Goal: Information Seeking & Learning: Find contact information

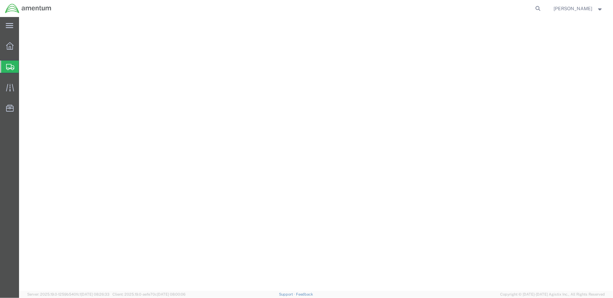
select select
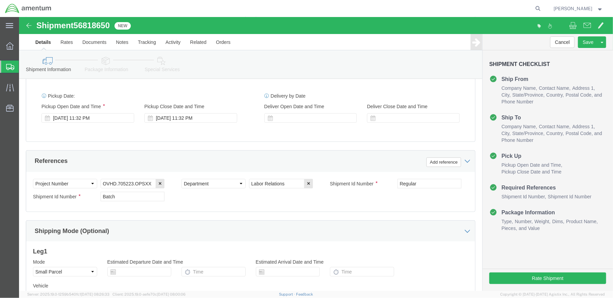
scroll to position [264, 0]
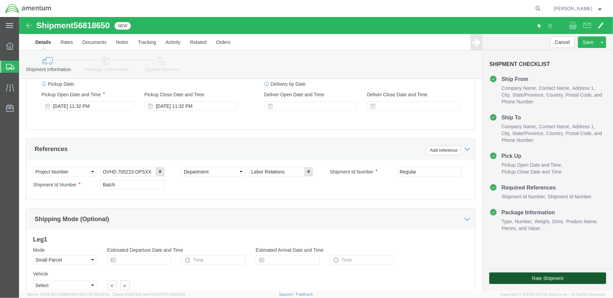
click button "Rate Shipment"
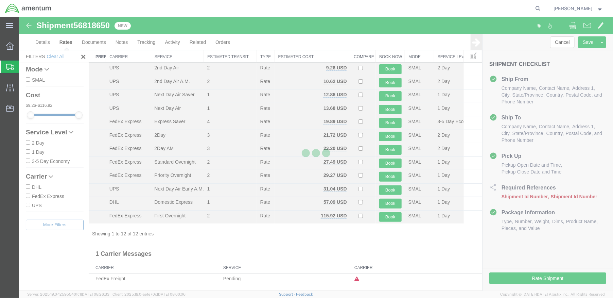
scroll to position [15, 0]
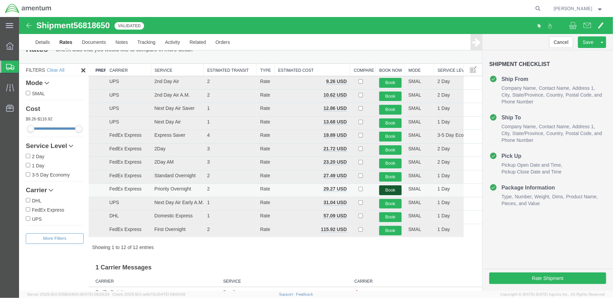
click at [387, 189] on button "Book" at bounding box center [390, 190] width 22 height 10
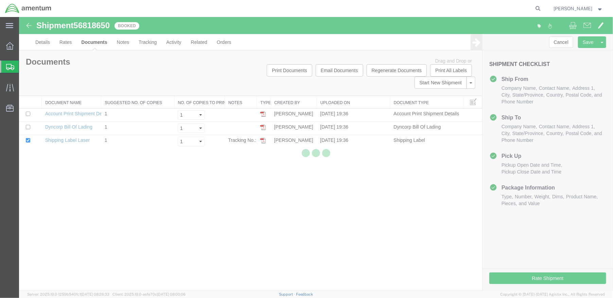
scroll to position [0, 0]
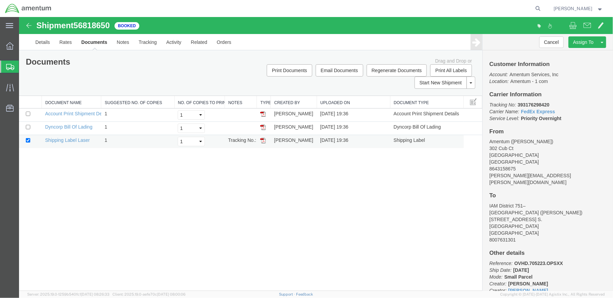
click at [264, 140] on img at bounding box center [262, 139] width 5 height 5
click at [26, 24] on img at bounding box center [28, 25] width 8 height 8
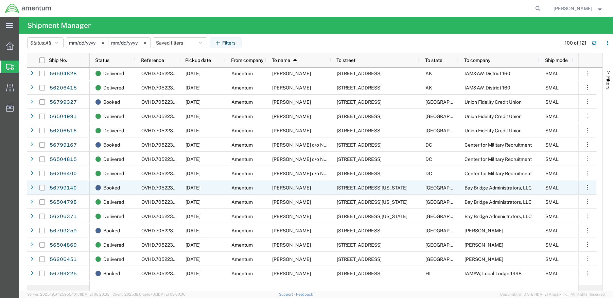
scroll to position [950, 0]
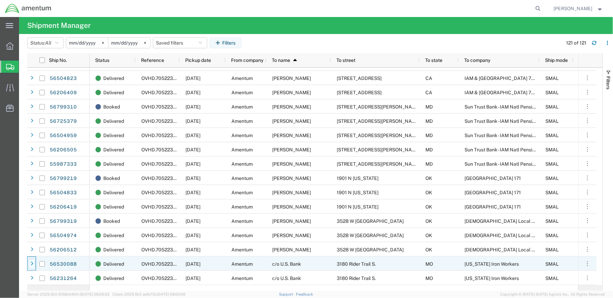
click at [33, 263] on icon at bounding box center [32, 263] width 3 height 5
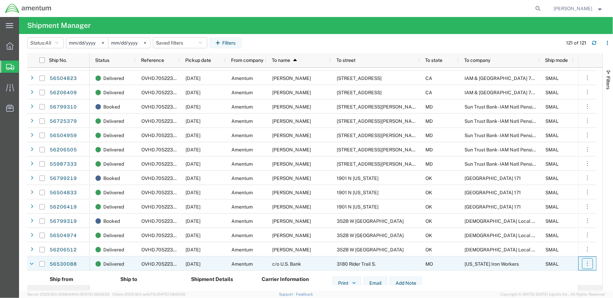
click at [589, 263] on icon "button" at bounding box center [587, 263] width 7 height 7
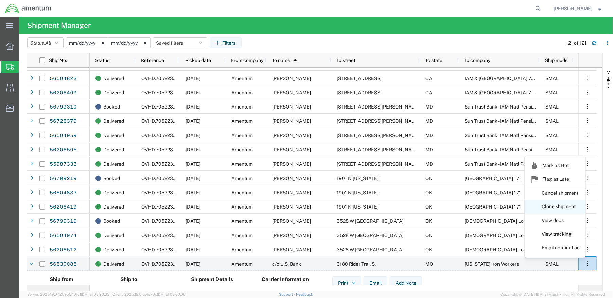
click at [559, 207] on link "Clone shipment" at bounding box center [555, 206] width 60 height 12
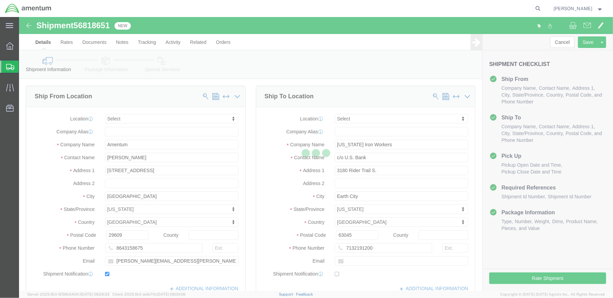
select select
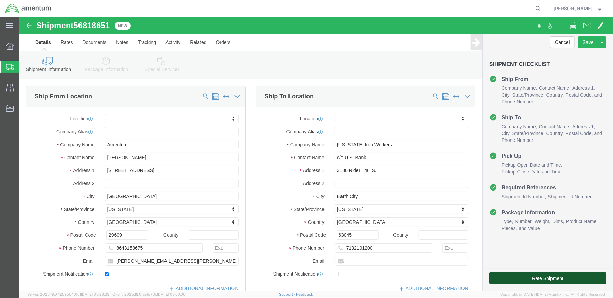
click button "Rate Shipment"
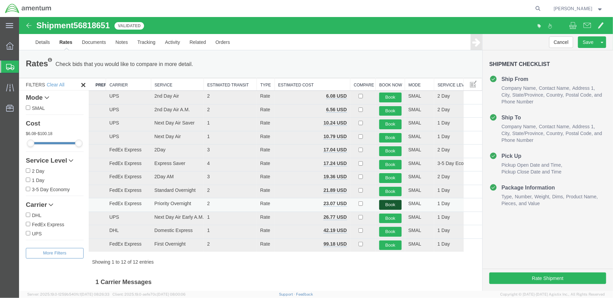
click at [387, 204] on button "Book" at bounding box center [390, 204] width 22 height 10
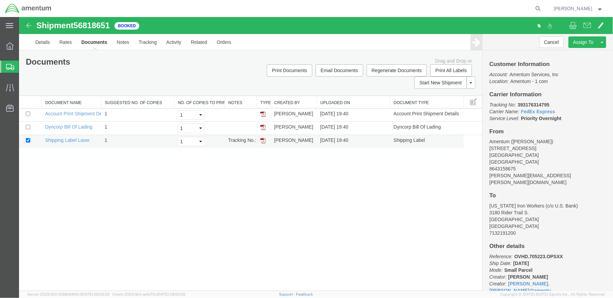
click at [261, 138] on img at bounding box center [262, 139] width 5 height 5
click at [24, 23] on img at bounding box center [28, 25] width 8 height 8
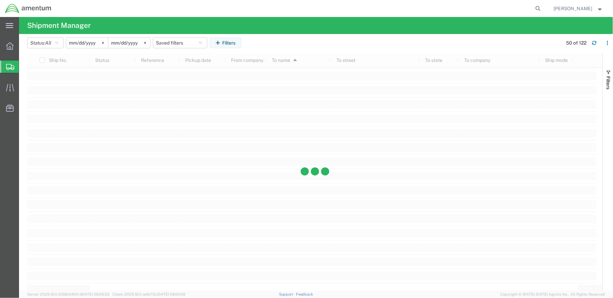
scroll to position [945, 0]
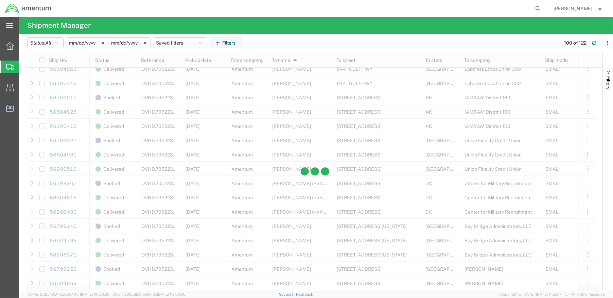
scroll to position [852, 0]
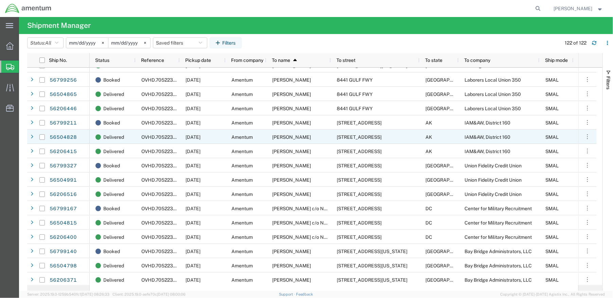
scroll to position [769, 0]
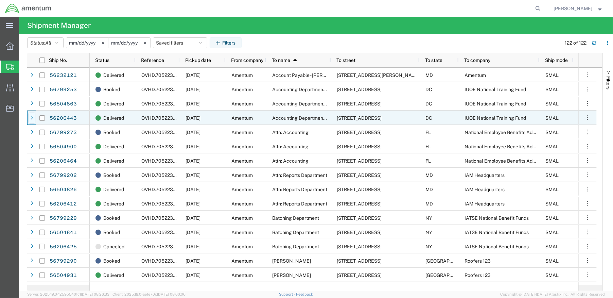
click at [30, 117] on div at bounding box center [32, 117] width 7 height 11
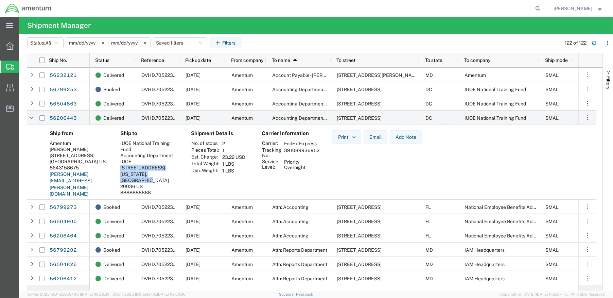
drag, startPoint x: 131, startPoint y: 179, endPoint x: 119, endPoint y: 168, distance: 16.1
click at [119, 168] on div "Ship to IUOE National Training Fund Accounting Department IUOE 1125 17th Street…" at bounding box center [150, 166] width 71 height 72
copy address "1125 17th Street, N.W. WASHINGTON, DC 20036 US"
drag, startPoint x: 32, startPoint y: 119, endPoint x: 174, endPoint y: 127, distance: 141.9
click at [32, 119] on icon at bounding box center [32, 117] width 4 height 5
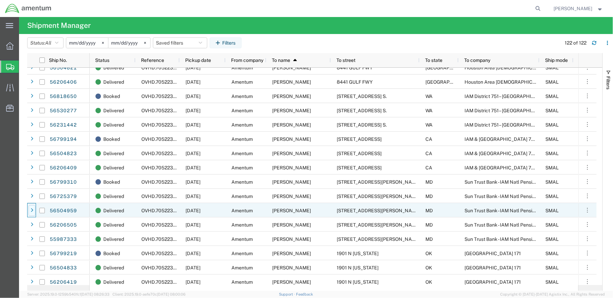
click at [32, 209] on icon at bounding box center [32, 210] width 3 height 5
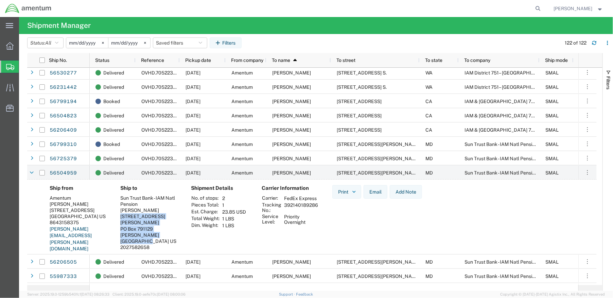
drag, startPoint x: 128, startPoint y: 233, endPoint x: 120, endPoint y: 218, distance: 16.4
click at [120, 218] on address "Sun Trust Bank - IAM Natl Pension Sherrie Allen 1000 Stewart Avenue PO Box 7911…" at bounding box center [150, 223] width 60 height 56
copy address "1000 Stewart Avenue PO Box 791129 GLEN BURNIE, MD 21061 US"
drag, startPoint x: 30, startPoint y: 173, endPoint x: 95, endPoint y: 148, distance: 70.7
click at [30, 173] on icon at bounding box center [32, 172] width 4 height 5
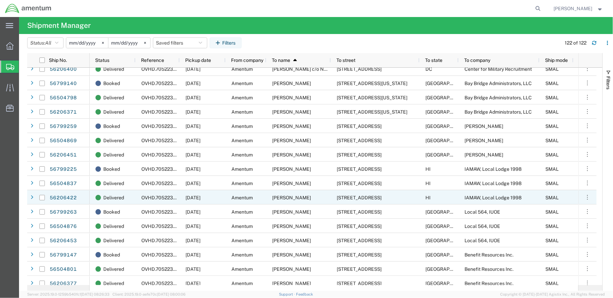
scroll to position [1057, 0]
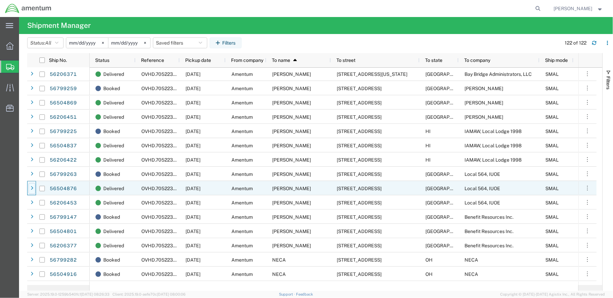
click at [32, 189] on icon at bounding box center [32, 188] width 3 height 5
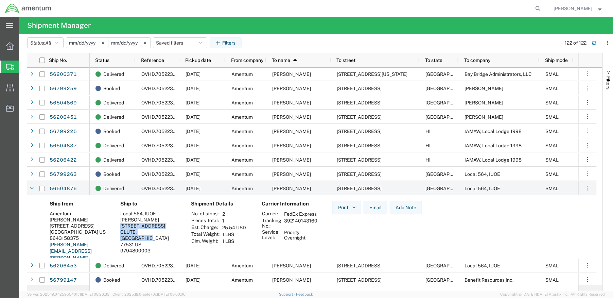
drag, startPoint x: 166, startPoint y: 238, endPoint x: 120, endPoint y: 225, distance: 47.4
click at [120, 225] on address "Local 564, IUOE Lewis Crawford 2120 BRAZOSPORT BLVD N CLUTE, TX 77531 US 979480…" at bounding box center [150, 231] width 60 height 43
copy address "2120 BRAZOSPORT BLVD N CLUTE, TX 77531 US"
click at [32, 240] on div "Ship from Amentum Cyndi Manire 302 Cub Court Greenville, SC 29609 US 8643158375…" at bounding box center [311, 236] width 569 height 83
click at [157, 211] on div "Local 564, IUOE" at bounding box center [150, 213] width 60 height 6
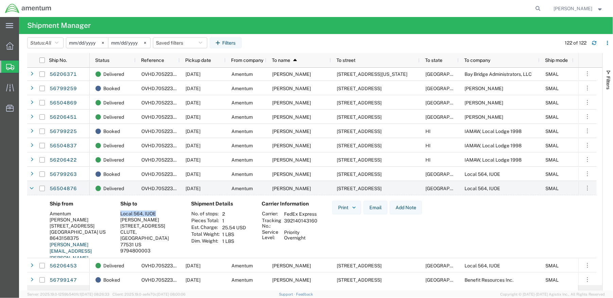
drag, startPoint x: 157, startPoint y: 212, endPoint x: 121, endPoint y: 213, distance: 36.0
click at [120, 213] on div "Local 564, IUOE" at bounding box center [150, 213] width 60 height 6
copy div "Local 564, IUOE"
click at [23, 256] on agx-table-manager "Status: All Active All Approved Booked Canceled Delivered Denied New On Hold Pe…" at bounding box center [316, 162] width 594 height 256
click at [32, 187] on icon at bounding box center [32, 188] width 4 height 5
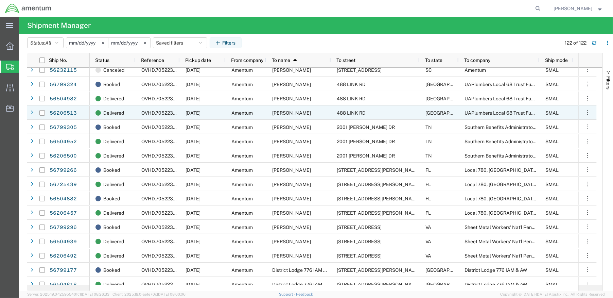
scroll to position [264, 0]
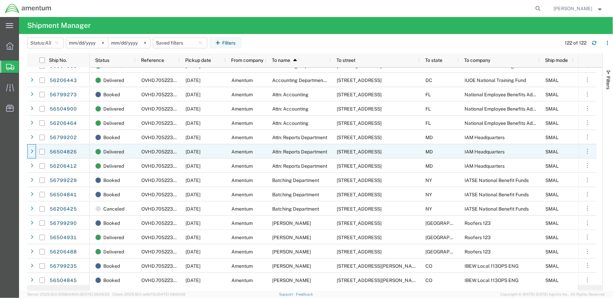
click at [33, 152] on icon at bounding box center [32, 151] width 3 height 5
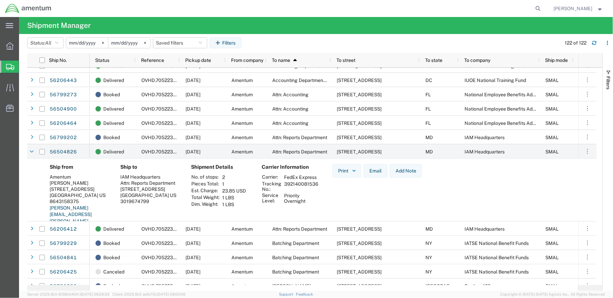
drag, startPoint x: 144, startPoint y: 201, endPoint x: 119, endPoint y: 191, distance: 26.8
click at [119, 191] on div "Ship to IAM Headquarters Attn: Reports Department 9000 Machinists Place UPPER M…" at bounding box center [150, 200] width 71 height 72
copy address "9000 Machinists Place UPPER MARLBORO, MD 20772 US"
drag, startPoint x: 166, startPoint y: 178, endPoint x: 161, endPoint y: 178, distance: 4.8
click at [165, 178] on div "IAM Headquarters" at bounding box center [150, 177] width 60 height 6
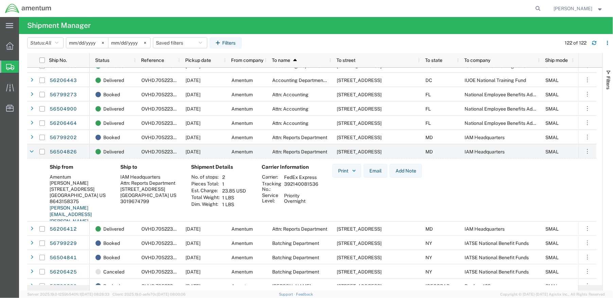
click at [176, 183] on div "Attn: Reports Department" at bounding box center [150, 183] width 60 height 6
drag, startPoint x: 177, startPoint y: 182, endPoint x: 118, endPoint y: 184, distance: 59.5
click at [118, 184] on div "Ship to IAM Headquarters Attn: Reports Department 9000 Machinists Place UPPER M…" at bounding box center [150, 200] width 71 height 72
copy div "Attn: Reports Department"
click at [165, 177] on div "IAM Headquarters" at bounding box center [150, 177] width 60 height 6
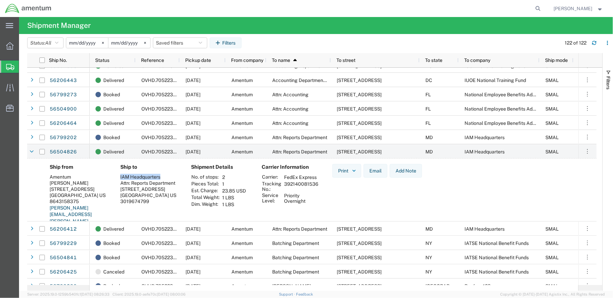
drag, startPoint x: 162, startPoint y: 175, endPoint x: 121, endPoint y: 175, distance: 41.4
click at [121, 175] on div "IAM Headquarters" at bounding box center [150, 177] width 60 height 6
copy div "IAM Headquarters"
click at [31, 150] on icon at bounding box center [32, 151] width 4 height 5
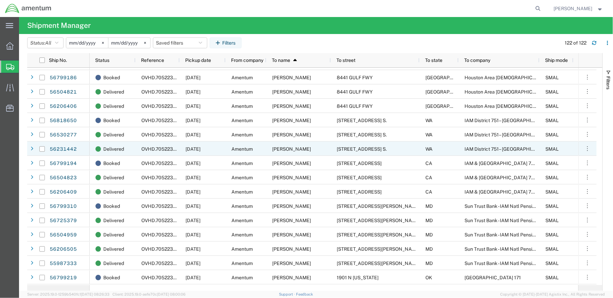
scroll to position [1373, 0]
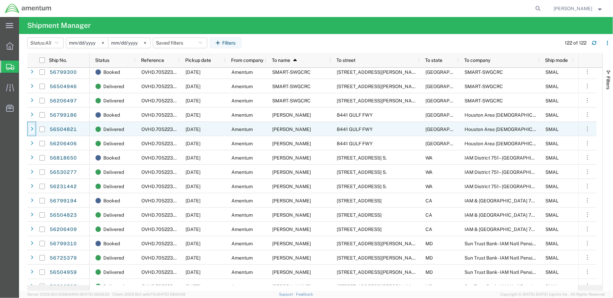
click at [33, 130] on icon at bounding box center [32, 129] width 3 height 5
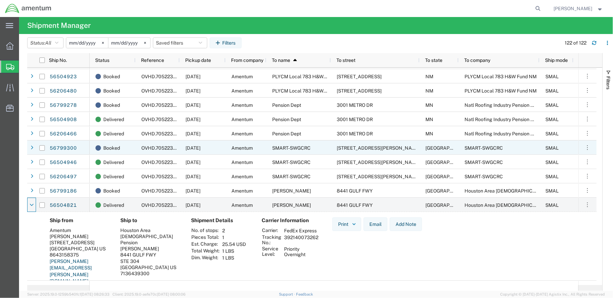
scroll to position [1259, 0]
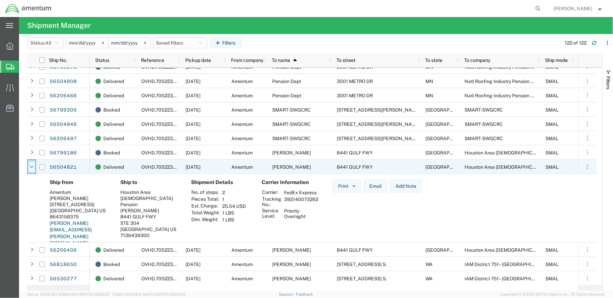
click at [30, 167] on icon at bounding box center [32, 166] width 4 height 5
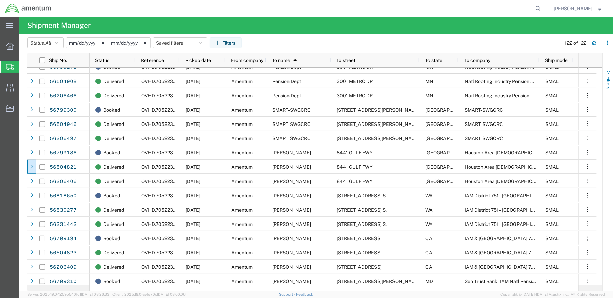
click at [612, 96] on button "Filters" at bounding box center [608, 79] width 10 height 37
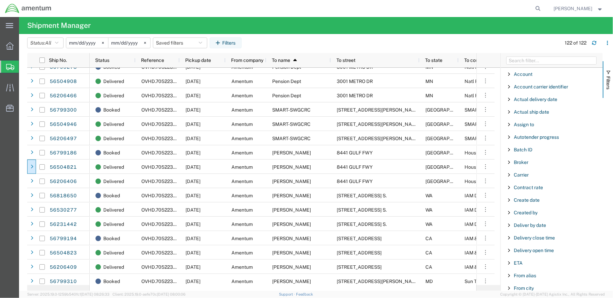
click at [493, 43] on agx-table-filter-chips "Status: All Active All Approved Booked Canceled Delivered Denied New On Hold Pe…" at bounding box center [292, 45] width 530 height 16
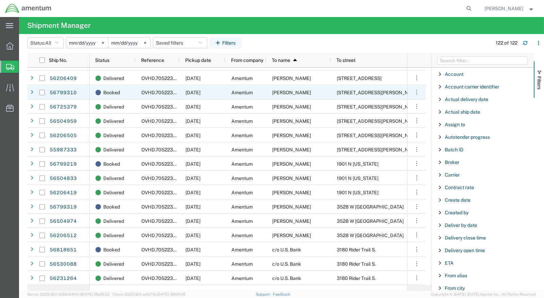
scroll to position [1373, 0]
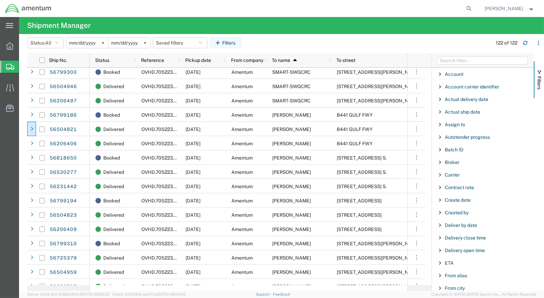
click at [436, 41] on agx-table-filter-chips "Status: All Active All Approved Booked Canceled Delivered Denied New On Hold Pe…" at bounding box center [257, 45] width 461 height 16
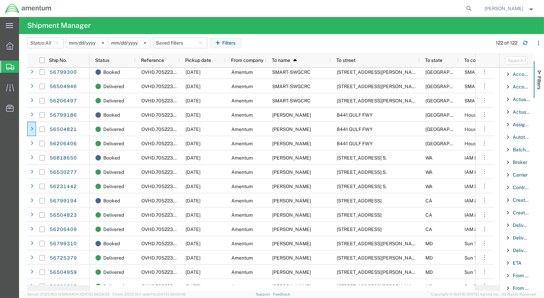
drag, startPoint x: 431, startPoint y: 234, endPoint x: 542, endPoint y: 230, distance: 110.8
click at [542, 230] on div "Filters Account Enabled Account Account carrier identifier Enabled Account carr…" at bounding box center [521, 171] width 44 height 237
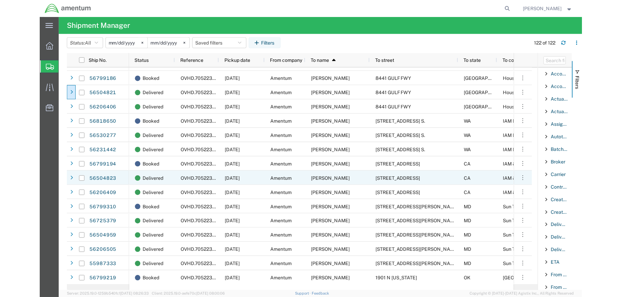
scroll to position [1410, 0]
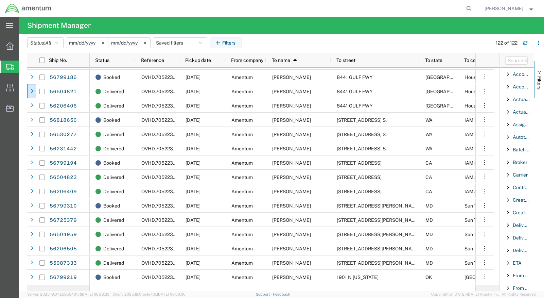
click at [543, 295] on agx-app-version "Server: 2025.19.0-1259b540fc1 2025-09-13 08:26:33 Client: 2025.19.0-aefe70c 202…" at bounding box center [281, 293] width 525 height 7
click at [530, 61] on div at bounding box center [517, 60] width 34 height 15
click at [538, 70] on span "button" at bounding box center [538, 72] width 5 height 5
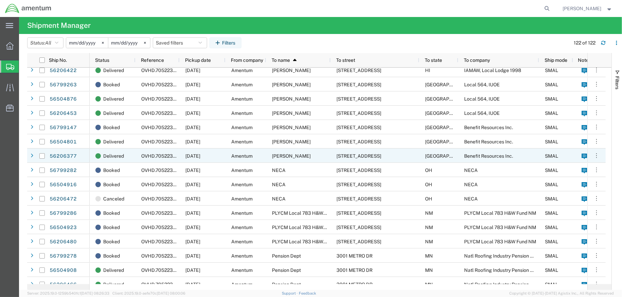
scroll to position [1108, 0]
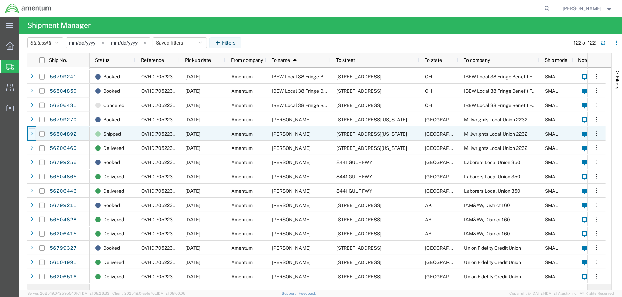
click at [32, 135] on icon at bounding box center [32, 133] width 3 height 5
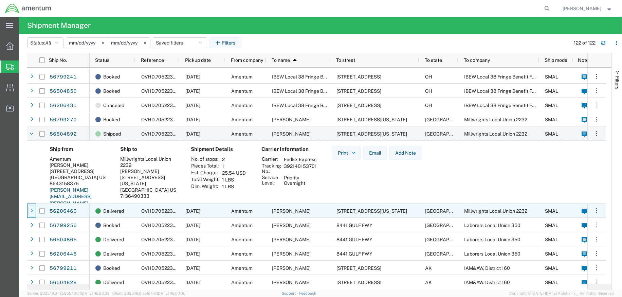
click at [31, 213] on icon at bounding box center [32, 211] width 3 height 5
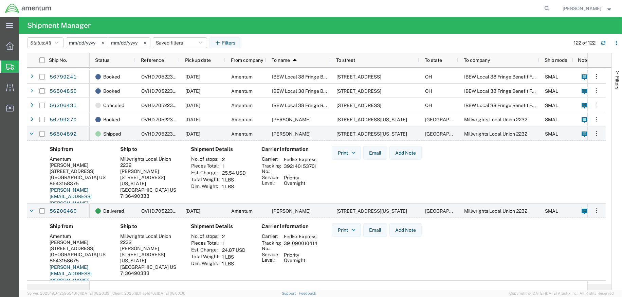
drag, startPoint x: 317, startPoint y: 173, endPoint x: 283, endPoint y: 176, distance: 34.1
click at [283, 174] on td "392140153701" at bounding box center [301, 169] width 38 height 12
copy td "392140153701"
click at [375, 183] on div "Print Email Add Note" at bounding box center [377, 182] width 101 height 72
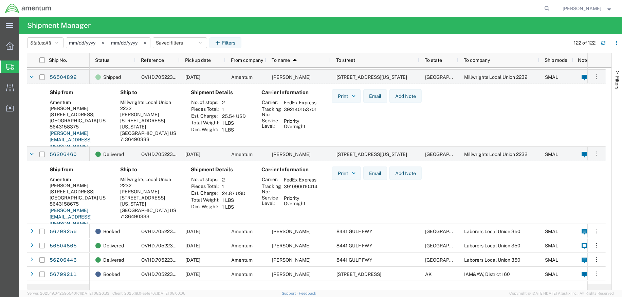
scroll to position [844, 0]
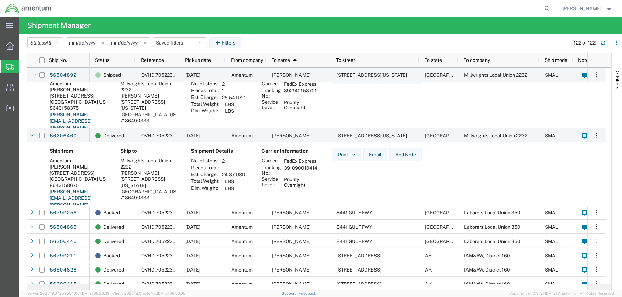
drag, startPoint x: 318, startPoint y: 174, endPoint x: 283, endPoint y: 174, distance: 35.0
click at [283, 174] on td "391090010414" at bounding box center [301, 170] width 38 height 12
click at [603, 169] on div "Ship from Amentum Cyndi Manire 302 Cub Court Greenville, SC 29609 US 8643158675…" at bounding box center [316, 183] width 579 height 83
drag, startPoint x: 179, startPoint y: 186, endPoint x: 120, endPoint y: 180, distance: 59.7
click at [120, 180] on div "Ship to Millwrights Local Union 2232 James Rowland 2151 ALABAMA ST PASADENA, TX…" at bounding box center [150, 184] width 71 height 72
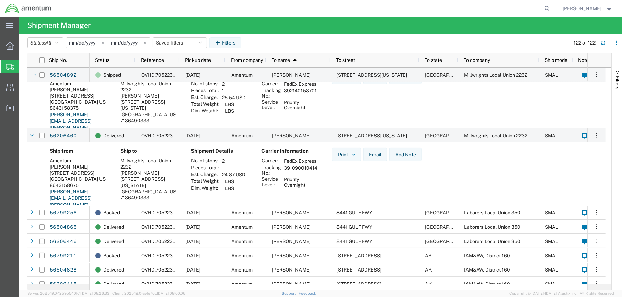
copy address "2151 ALABAMA ST PASADENA, TX 77503 US"
click at [133, 165] on div "Millwrights Local Union 2232" at bounding box center [150, 164] width 60 height 12
drag, startPoint x: 132, startPoint y: 167, endPoint x: 121, endPoint y: 160, distance: 13.0
click at [121, 160] on div "Millwrights Local Union 2232" at bounding box center [150, 164] width 60 height 12
copy div "Millwrights Local Union 2232"
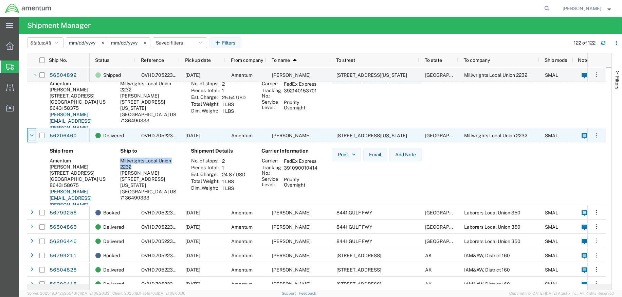
click at [33, 137] on icon at bounding box center [32, 135] width 4 height 5
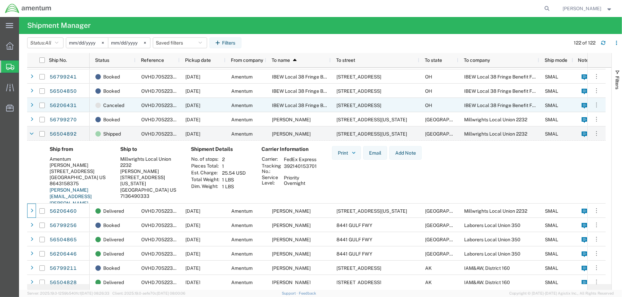
scroll to position [769, 0]
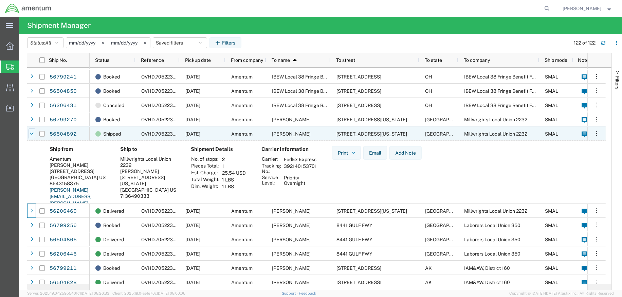
click at [32, 134] on icon at bounding box center [32, 133] width 4 height 5
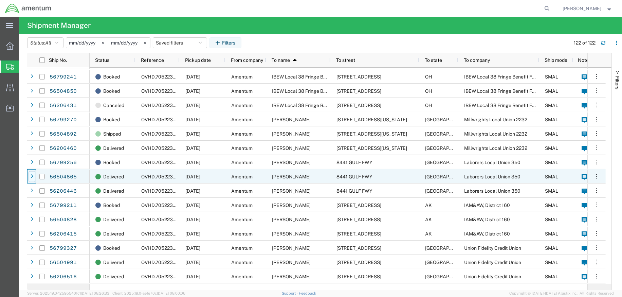
click at [32, 178] on icon at bounding box center [32, 176] width 3 height 5
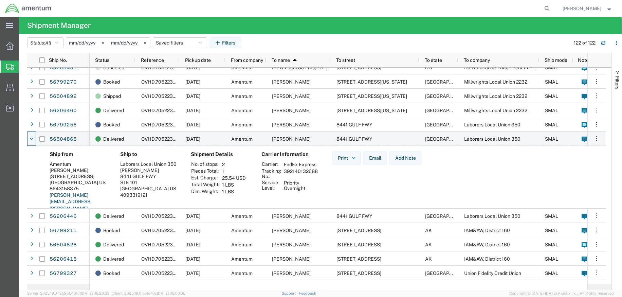
scroll to position [844, 0]
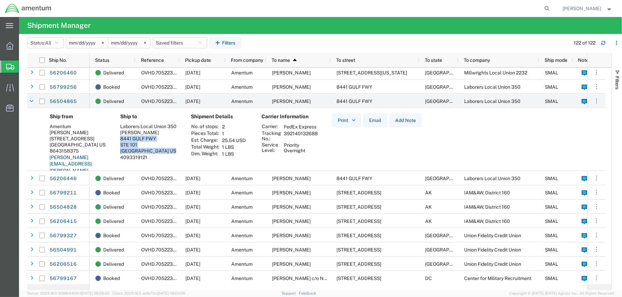
drag, startPoint x: 175, startPoint y: 149, endPoint x: 118, endPoint y: 138, distance: 57.9
click at [118, 138] on div "Ship to Laborers Local Union 350 Joshua Jones 8441 GULF FWY STE 101 HOUSTON, TX…" at bounding box center [150, 149] width 71 height 72
click at [175, 127] on div "Laborers Local Union 350" at bounding box center [150, 126] width 60 height 6
drag, startPoint x: 176, startPoint y: 126, endPoint x: 120, endPoint y: 125, distance: 55.7
click at [120, 125] on div "Laborers Local Union 350" at bounding box center [150, 126] width 60 height 6
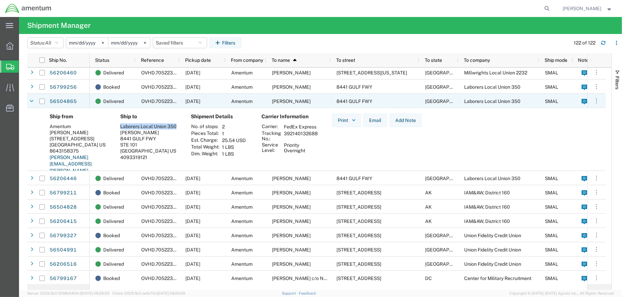
drag, startPoint x: 29, startPoint y: 101, endPoint x: 60, endPoint y: 108, distance: 32.1
click at [29, 101] on div at bounding box center [32, 101] width 7 height 11
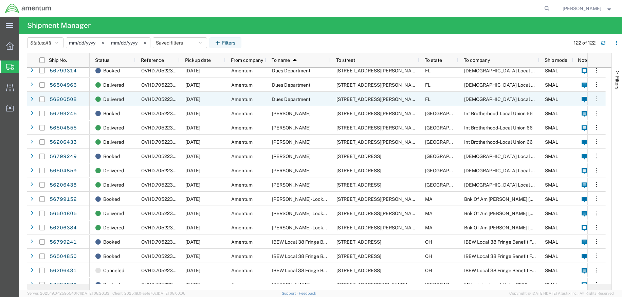
scroll to position [542, 0]
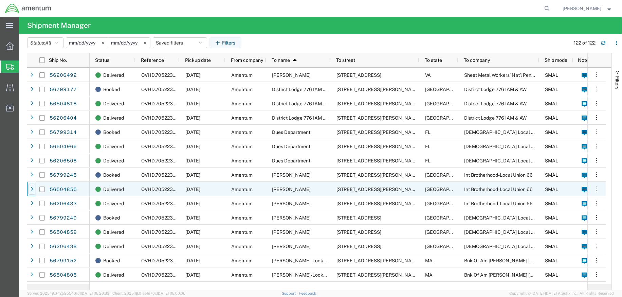
click at [33, 188] on icon at bounding box center [32, 189] width 3 height 5
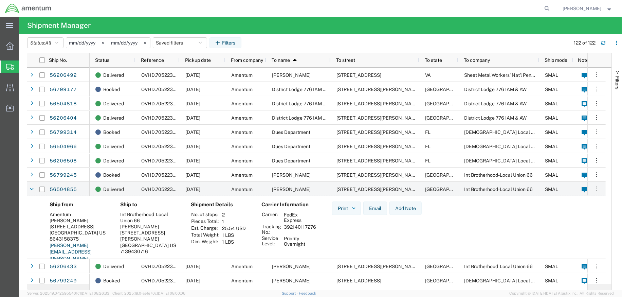
drag, startPoint x: 179, startPoint y: 240, endPoint x: 120, endPoint y: 234, distance: 59.7
click at [120, 234] on div "Ship to Int Brotherhood-Local Union 66 Eddie Riddle 4345 ALLEN GENOA RD PASADEN…" at bounding box center [150, 237] width 71 height 72
drag, startPoint x: 150, startPoint y: 213, endPoint x: 149, endPoint y: 218, distance: 5.1
click at [150, 213] on div "Int Brotherhood-Local Union 66" at bounding box center [150, 217] width 60 height 12
drag, startPoint x: 141, startPoint y: 220, endPoint x: 121, endPoint y: 214, distance: 21.2
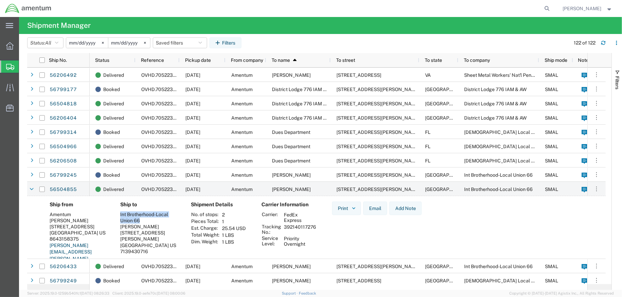
click at [121, 214] on div "Int Brotherhood-Local Union 66" at bounding box center [150, 217] width 60 height 12
drag, startPoint x: 29, startPoint y: 190, endPoint x: 77, endPoint y: 195, distance: 49.1
click at [29, 190] on div at bounding box center [32, 189] width 7 height 11
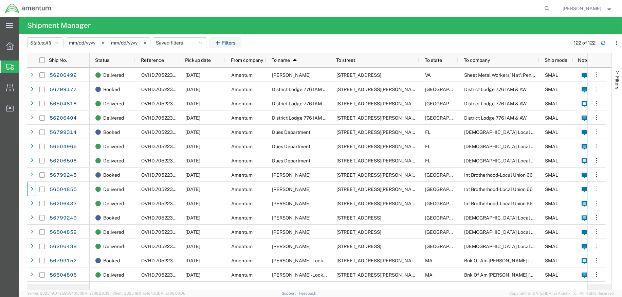
drag, startPoint x: 199, startPoint y: 18, endPoint x: 222, endPoint y: 13, distance: 24.1
click at [199, 18] on agx-page-header "Shipment Manager" at bounding box center [320, 25] width 603 height 17
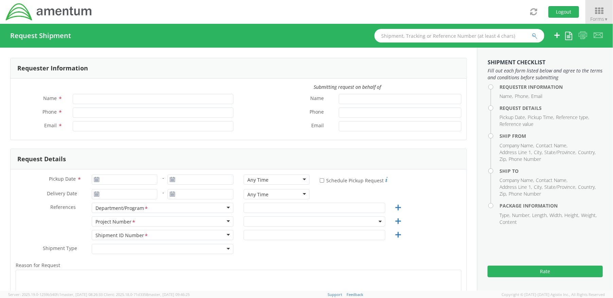
type input "[PERSON_NAME]"
type input "[PHONE_NUMBER]"
type input "[PERSON_NAME][EMAIL_ADDRESS][PERSON_NAME][DOMAIN_NAME]"
select select "OVHD.705223.OPSXX"
